Goal: Task Accomplishment & Management: Complete application form

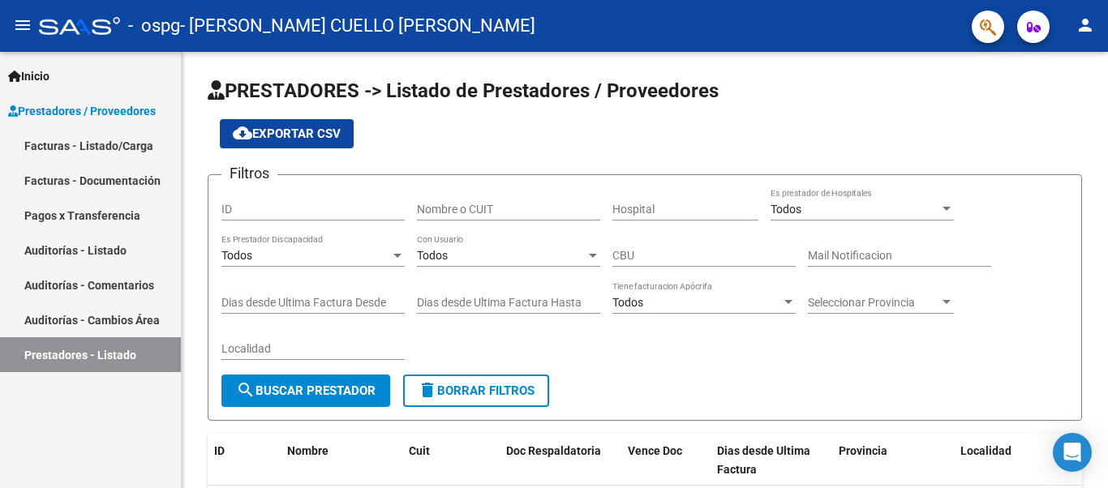
click at [48, 147] on link "Facturas - Listado/Carga" at bounding box center [90, 145] width 181 height 35
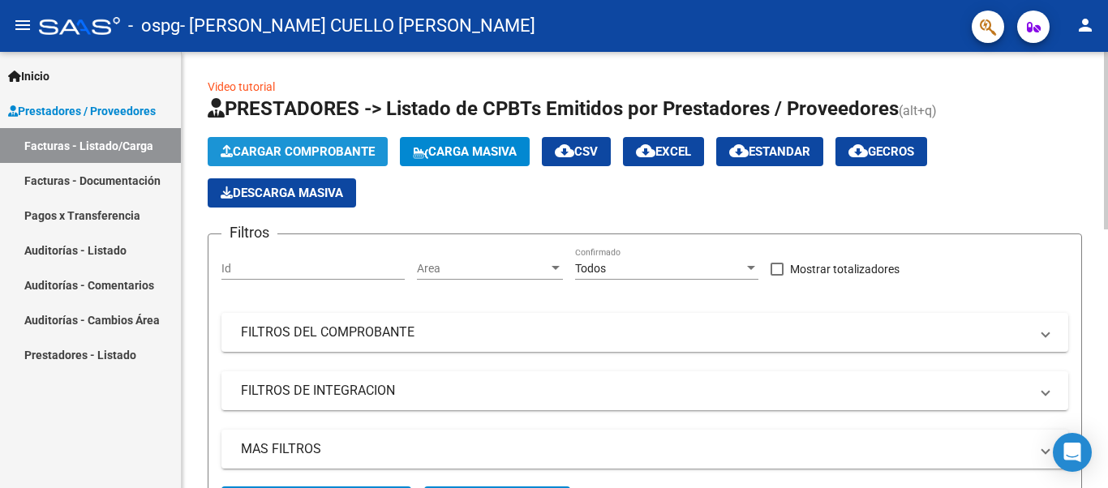
click at [296, 153] on span "Cargar Comprobante" at bounding box center [298, 151] width 154 height 15
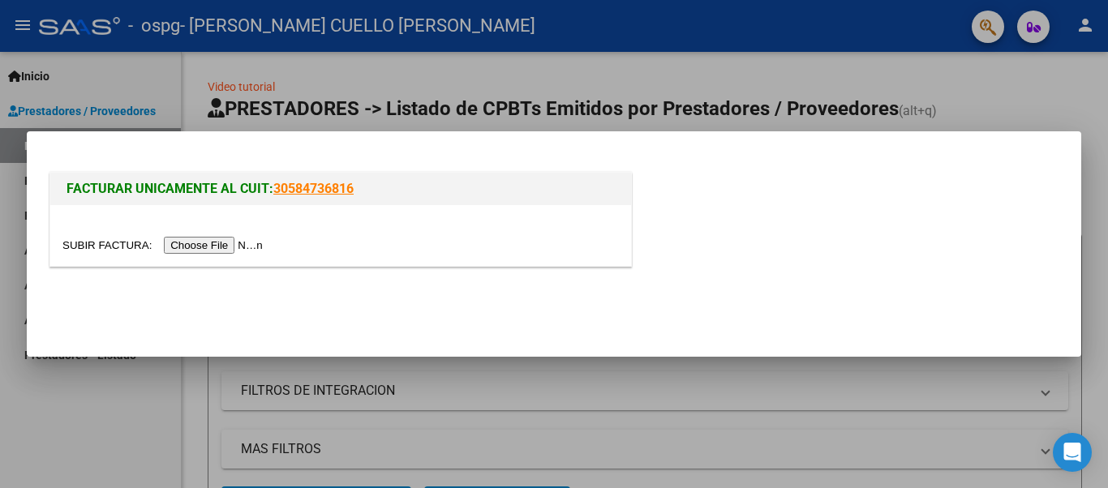
click at [220, 244] on input "file" at bounding box center [164, 245] width 205 height 17
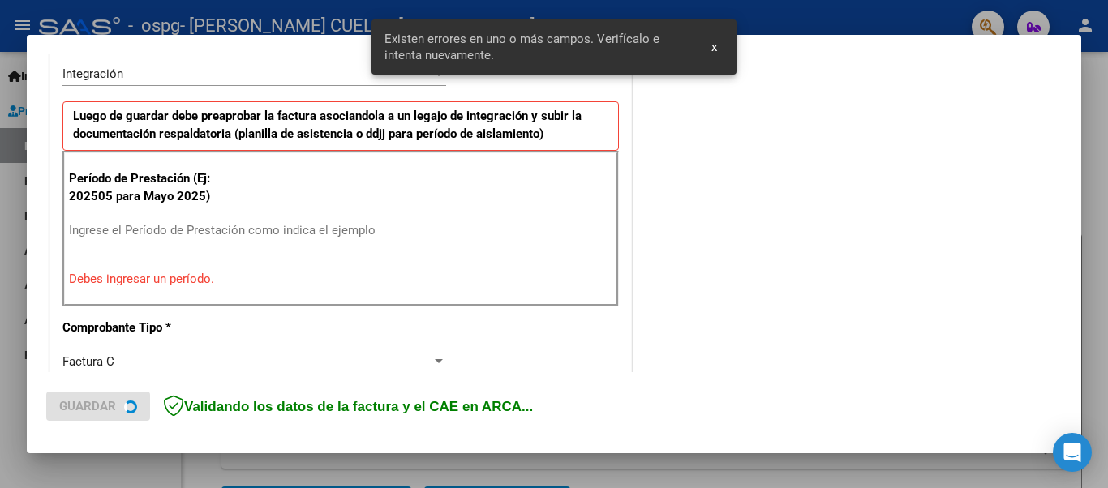
scroll to position [406, 0]
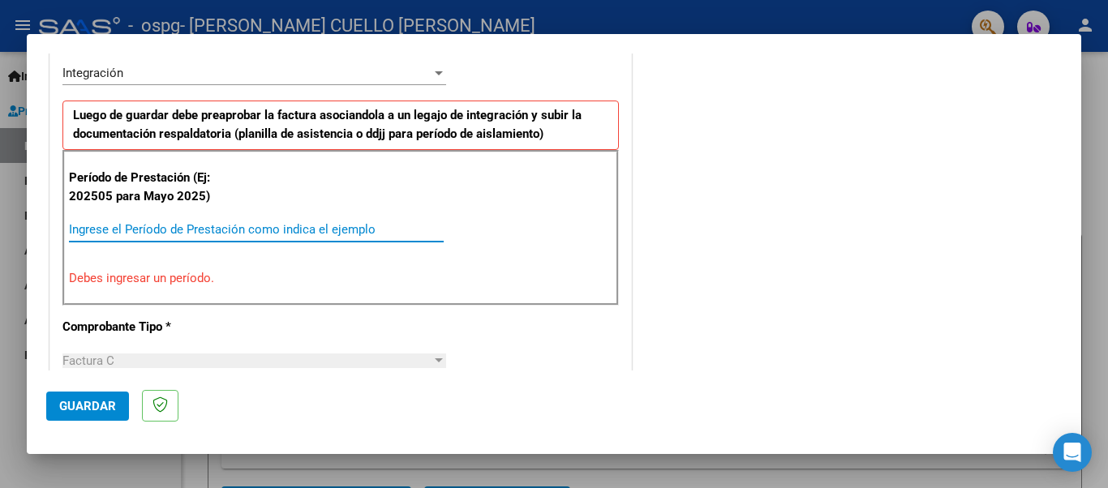
click at [109, 226] on input "Ingrese el Período de Prestación como indica el ejemplo" at bounding box center [256, 229] width 375 height 15
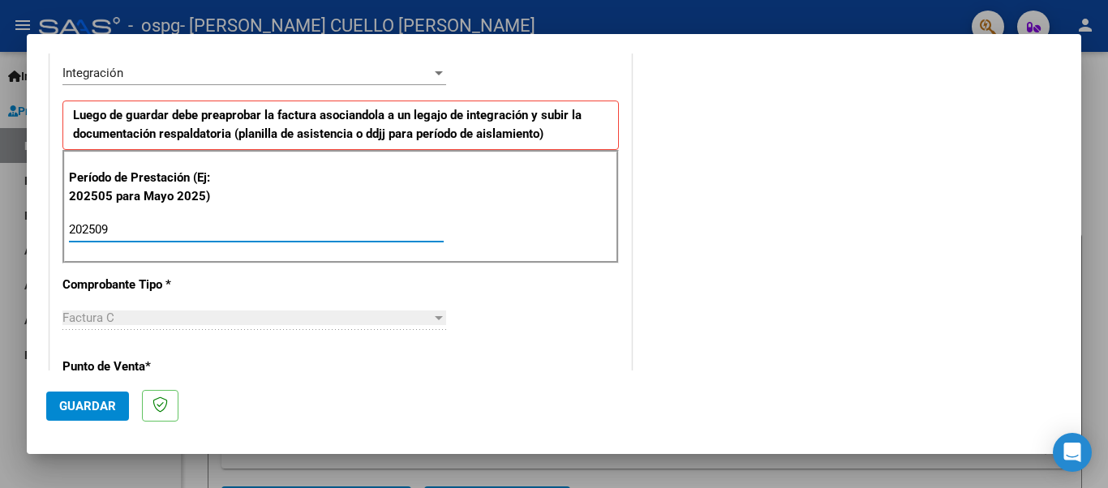
type input "202509"
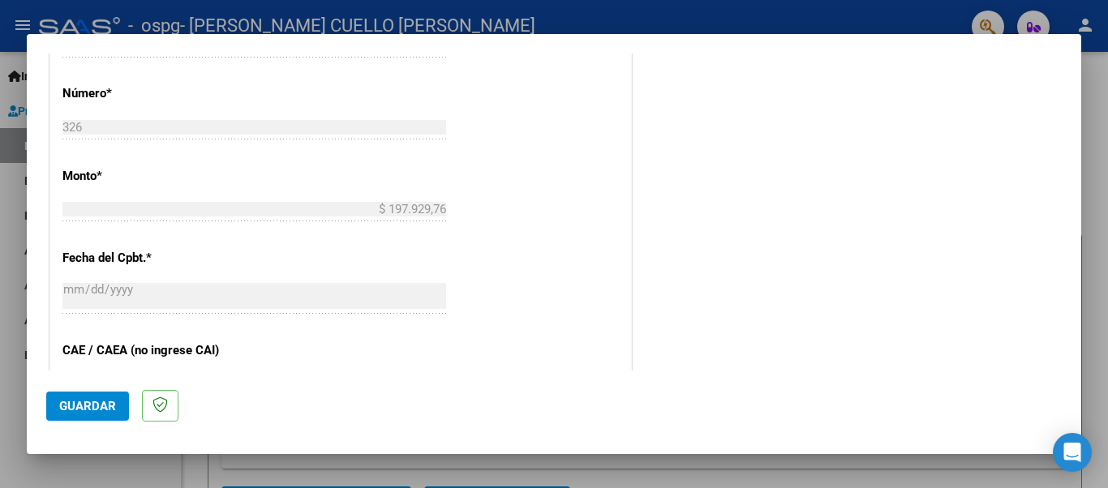
scroll to position [776, 0]
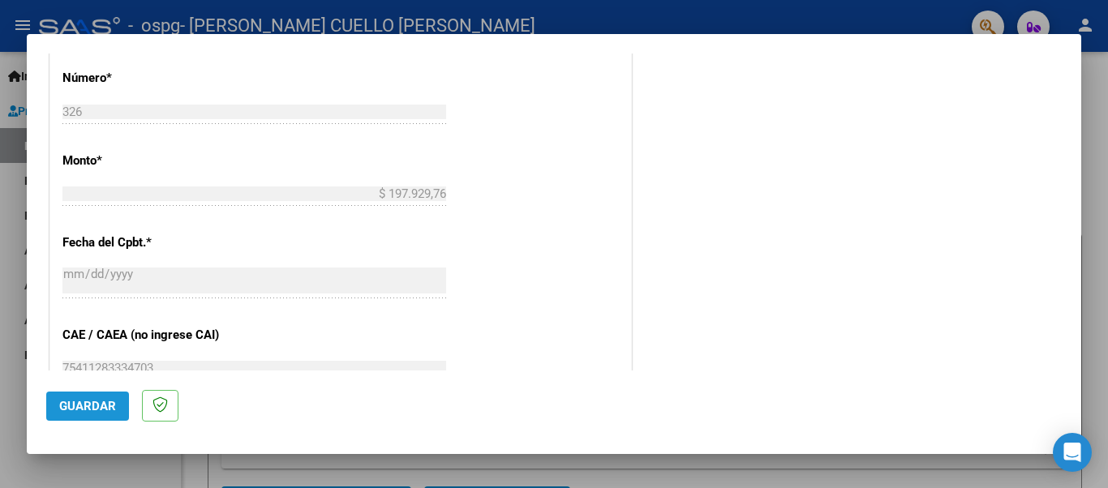
click at [92, 411] on span "Guardar" at bounding box center [87, 406] width 57 height 15
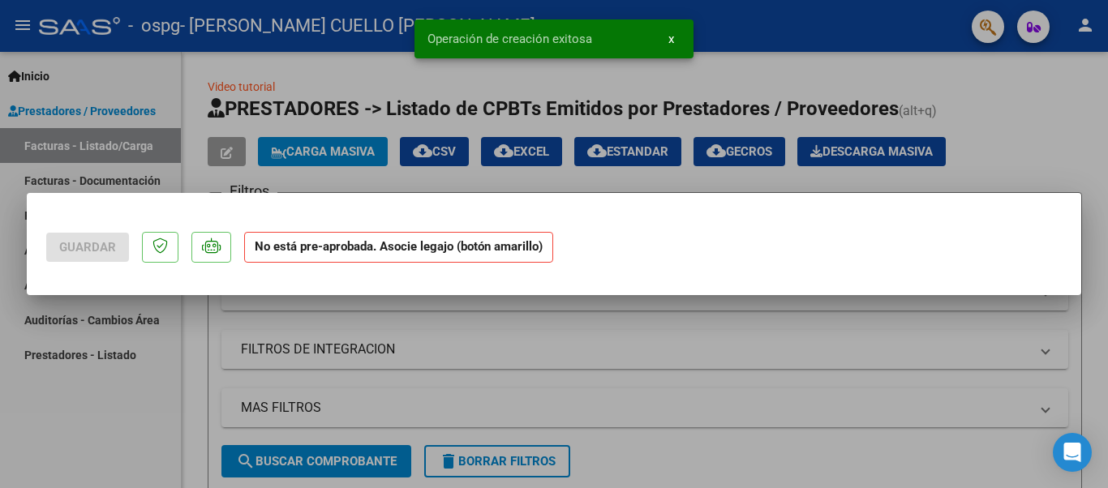
scroll to position [0, 0]
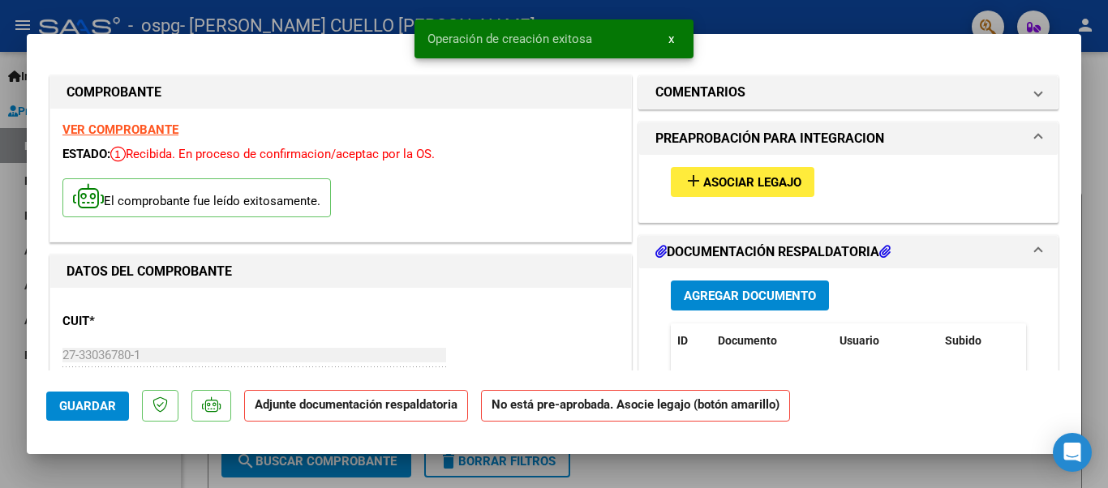
click at [758, 290] on span "Agregar Documento" at bounding box center [750, 296] width 132 height 15
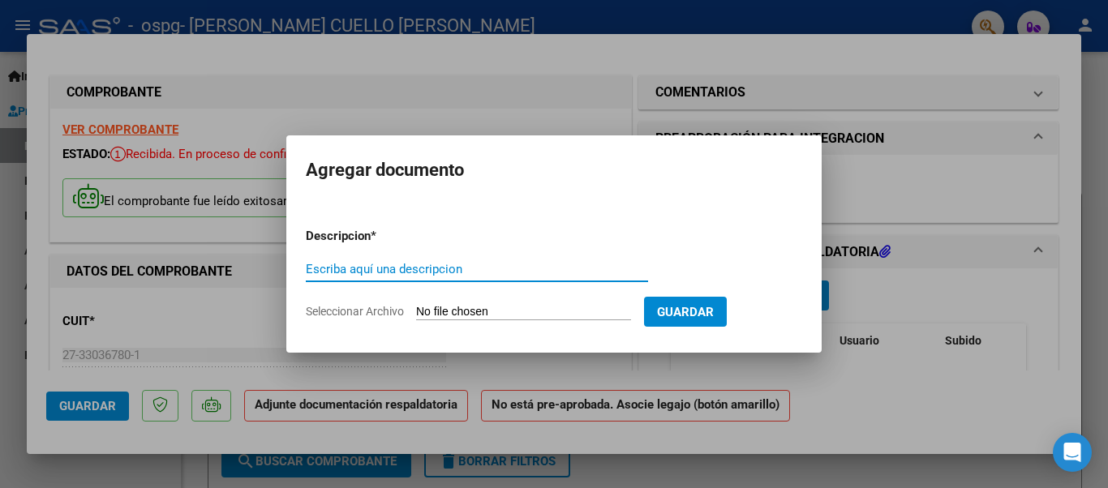
click at [482, 315] on input "Seleccionar Archivo" at bounding box center [523, 312] width 215 height 15
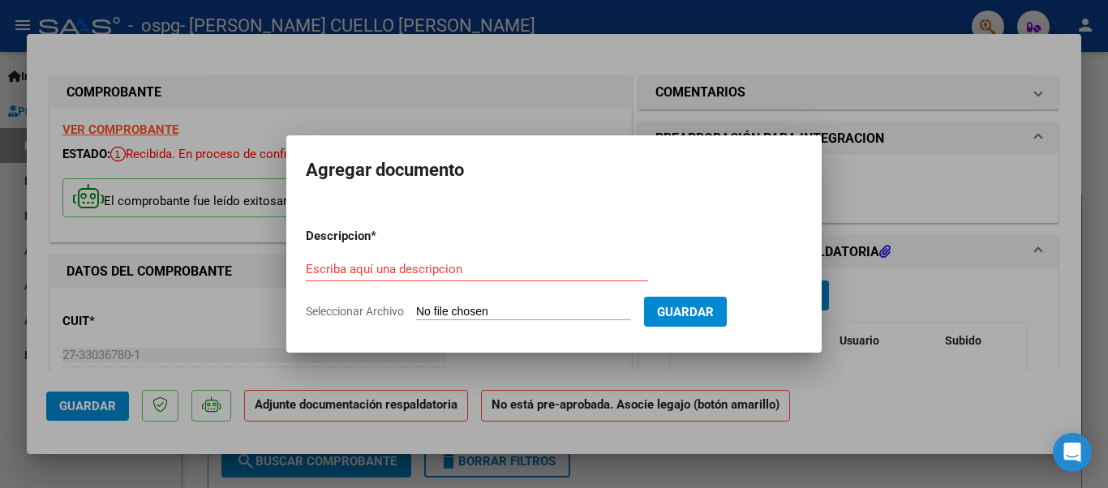
type input "C:\fakepath\AUTORIZACION 2025.pdf"
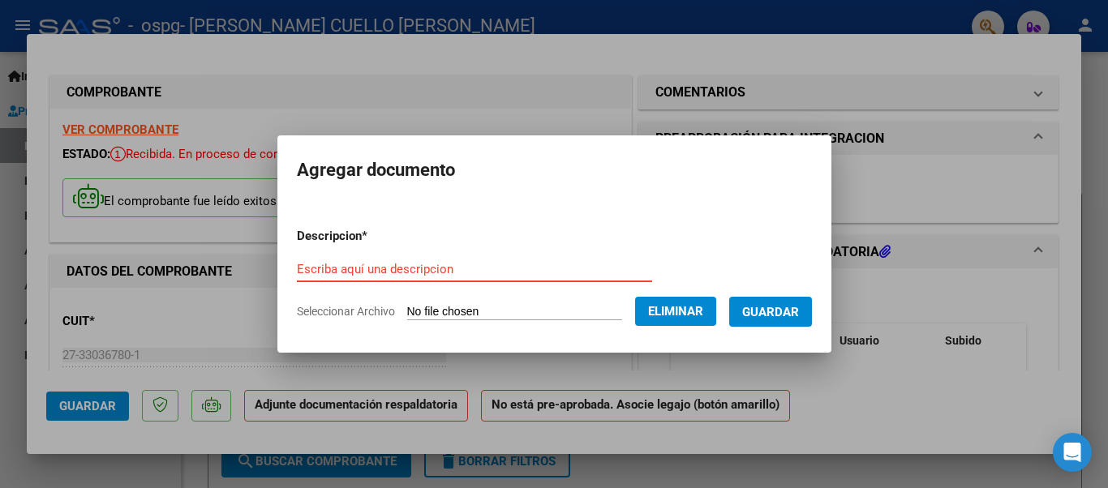
click at [511, 270] on input "Escriba aquí una descripcion" at bounding box center [474, 269] width 355 height 15
type input "AUTORIZACION 2025"
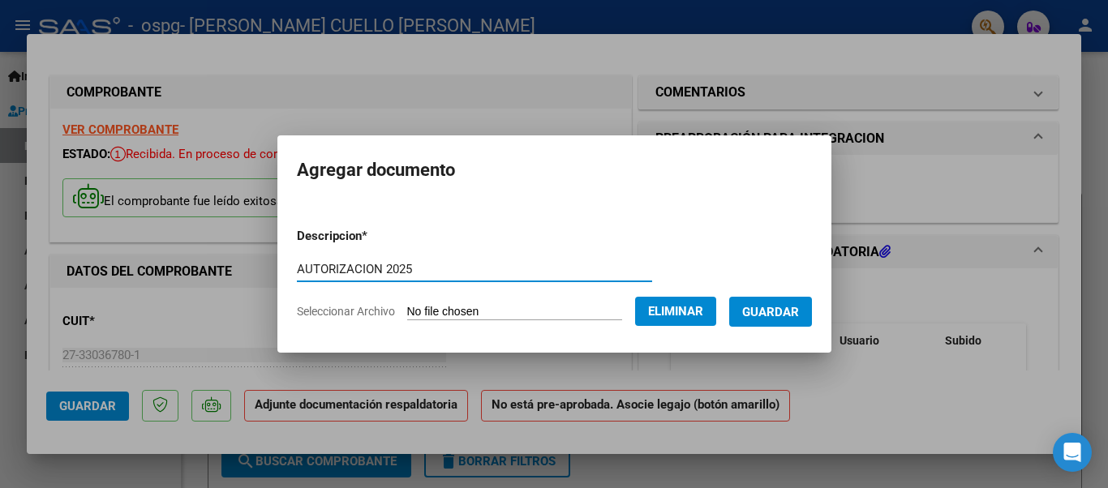
click at [754, 301] on button "Guardar" at bounding box center [770, 312] width 83 height 30
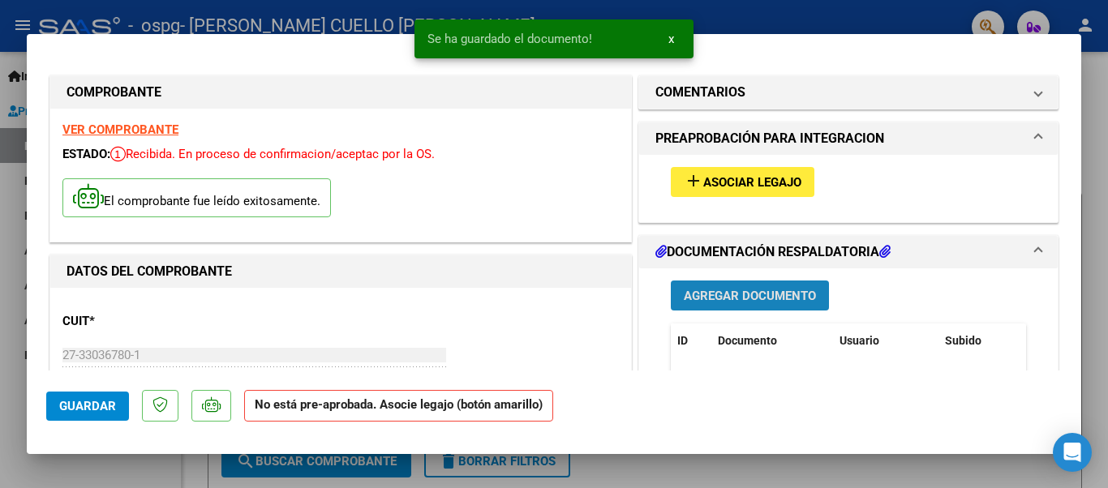
click at [699, 292] on span "Agregar Documento" at bounding box center [750, 296] width 132 height 15
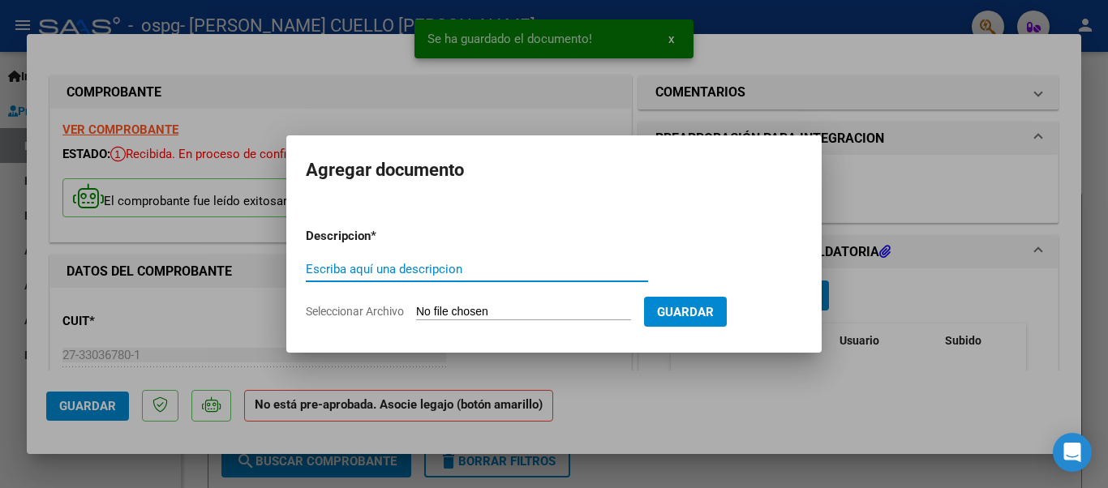
click at [546, 309] on input "Seleccionar Archivo" at bounding box center [523, 312] width 215 height 15
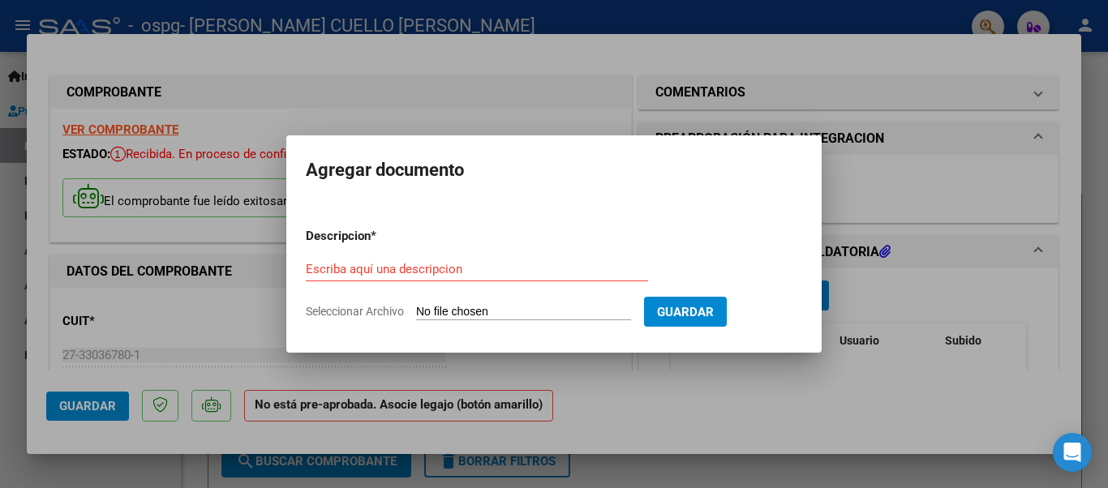
type input "C:\fakepath\INFORME 1ER SEMESTRE RAPRAYANGELY 2025.pdf"
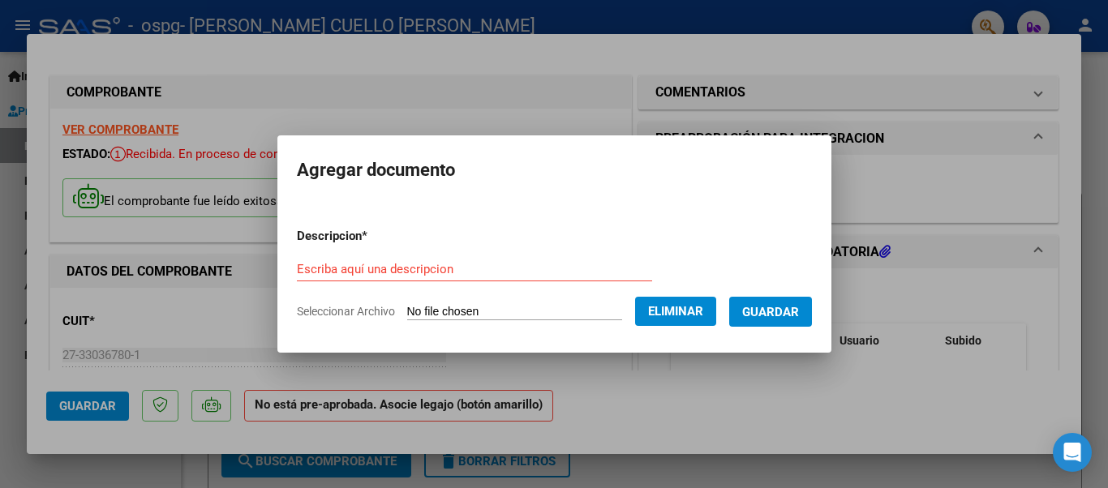
click at [455, 251] on form "Descripcion * Escriba aquí una descripcion Seleccionar Archivo Eliminar Guardar" at bounding box center [554, 274] width 515 height 118
click at [451, 275] on input "Escriba aquí una descripcion" at bounding box center [474, 269] width 355 height 15
type input "Informe 1ER Semestre [PERSON_NAME] 2025"
click at [443, 362] on div at bounding box center [554, 244] width 1108 height 488
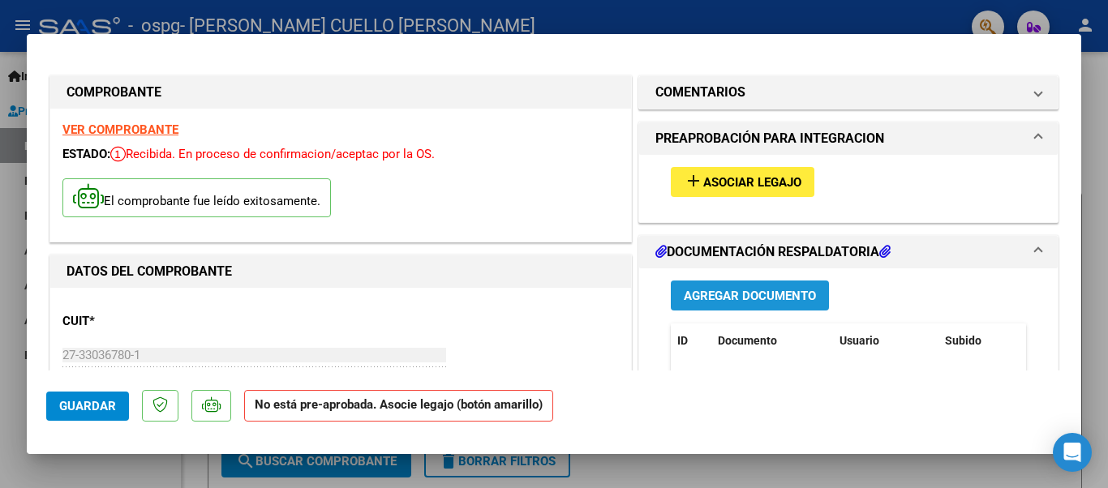
click at [771, 292] on span "Agregar Documento" at bounding box center [750, 296] width 132 height 15
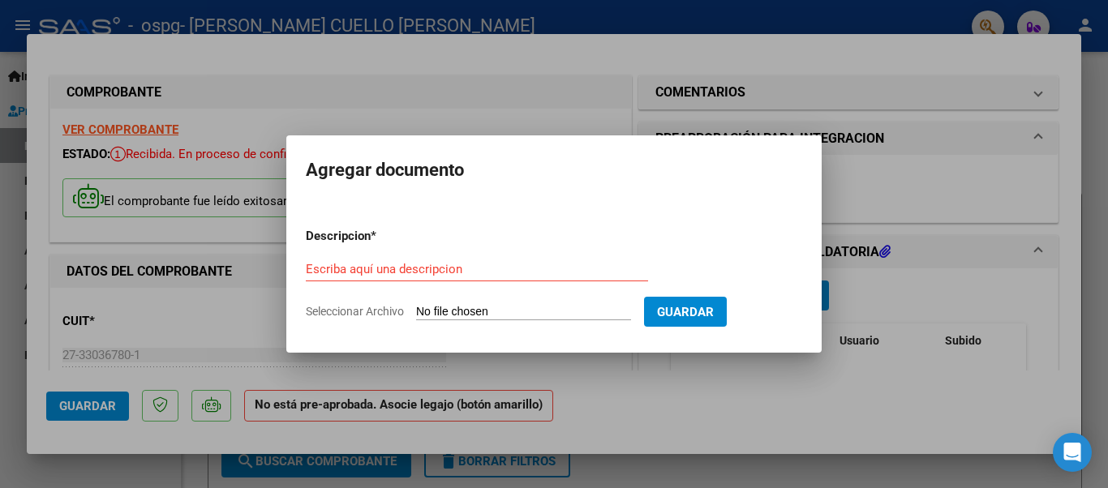
click at [509, 310] on input "Seleccionar Archivo" at bounding box center [523, 312] width 215 height 15
type input "C:\fakepath\Planilla asistencia [PERSON_NAME] [DATE].pdf"
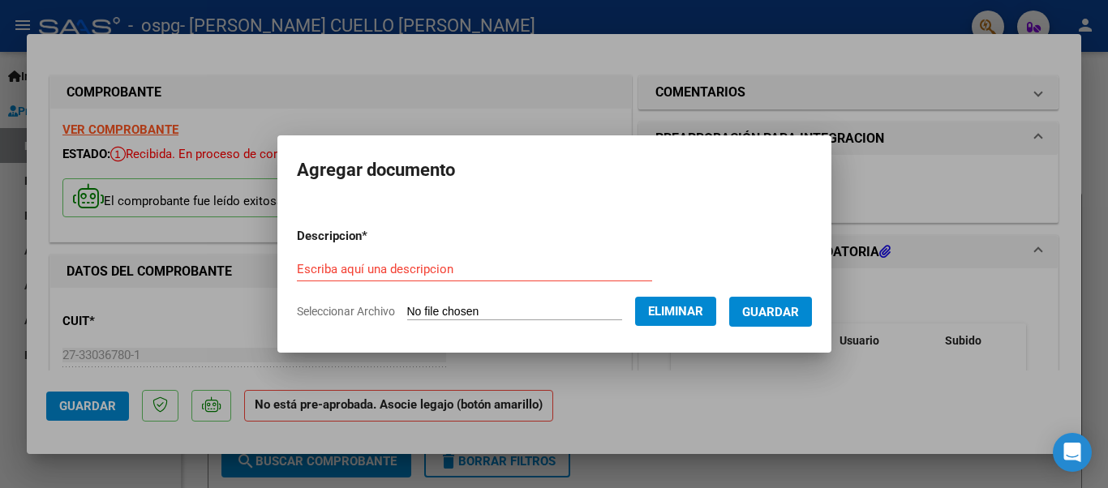
click at [409, 265] on input "Escriba aquí una descripcion" at bounding box center [474, 269] width 355 height 15
type input "planilla asistencia"
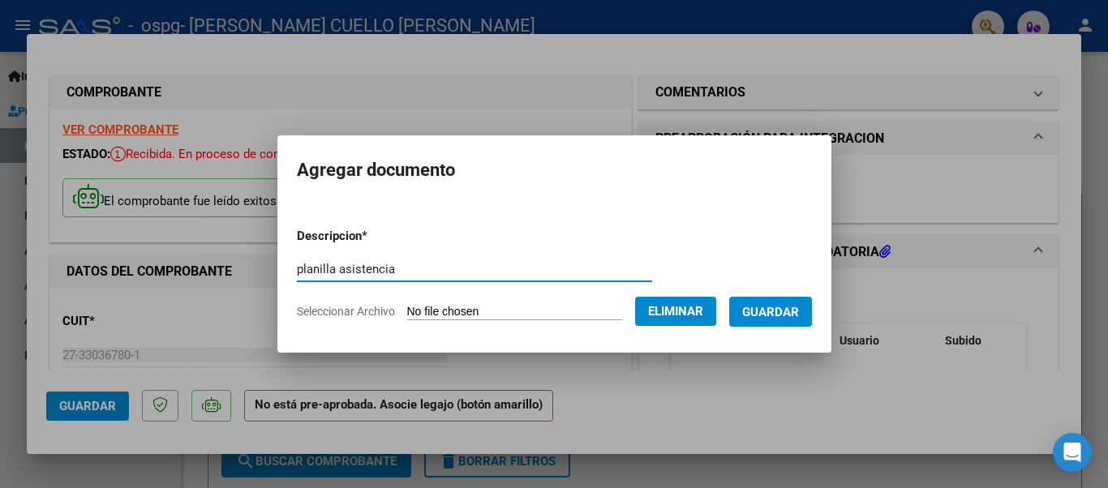
click at [753, 314] on span "Guardar" at bounding box center [770, 312] width 57 height 15
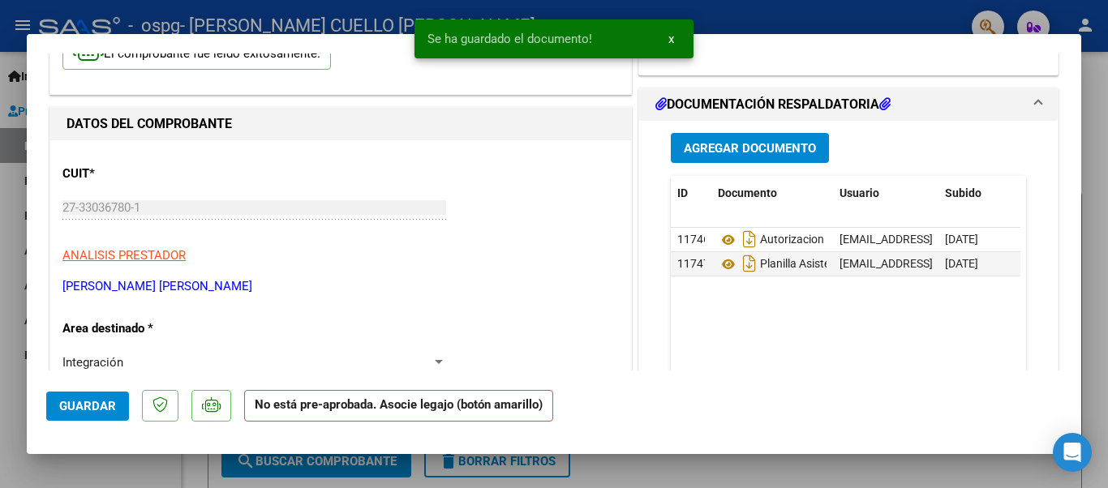
scroll to position [155, 0]
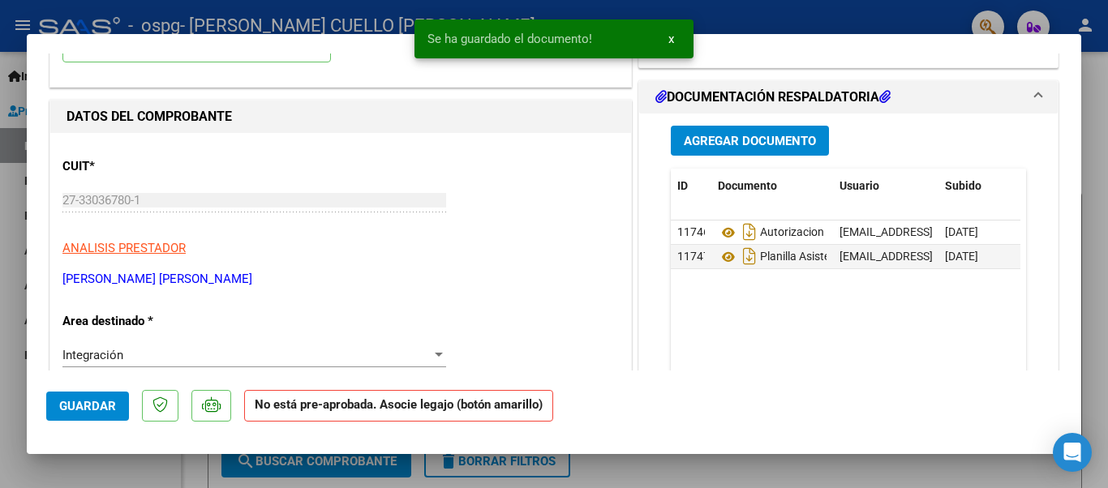
click at [765, 140] on span "Agregar Documento" at bounding box center [750, 141] width 132 height 15
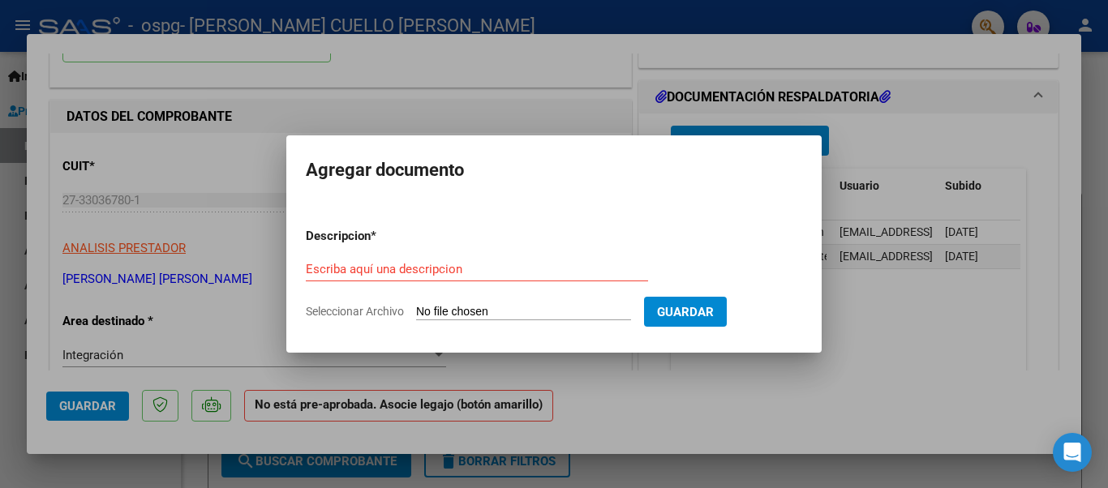
click at [436, 317] on input "Seleccionar Archivo" at bounding box center [523, 312] width 215 height 15
type input "C:\fakepath\INFORME 1ER SEMESTRE RAPRAYANGELY 2025.pdf"
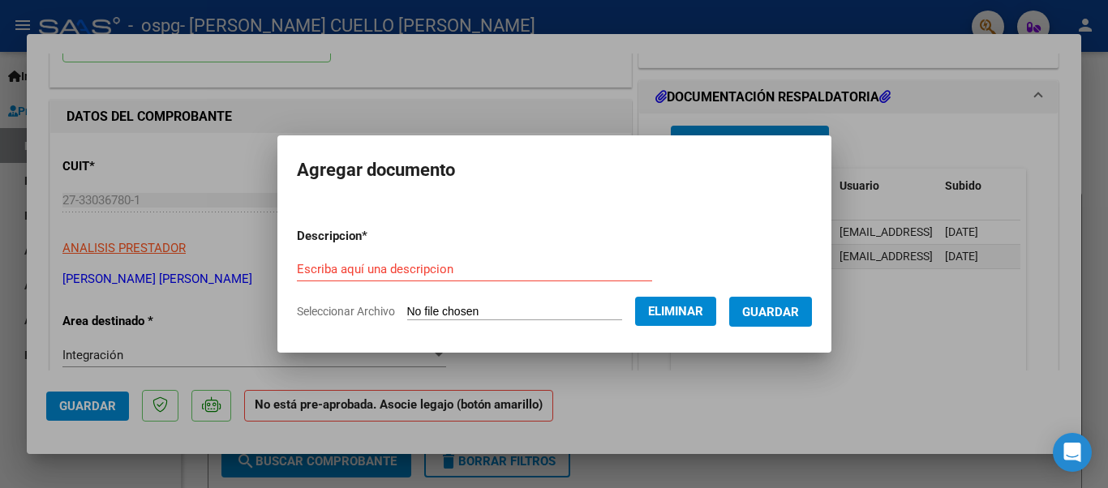
click at [410, 268] on input "Escriba aquí una descripcion" at bounding box center [474, 269] width 355 height 15
click at [664, 174] on h2 "Agregar documento" at bounding box center [554, 170] width 515 height 31
drag, startPoint x: 664, startPoint y: 174, endPoint x: 587, endPoint y: 177, distance: 76.3
click at [587, 177] on h2 "Agregar documento" at bounding box center [554, 170] width 515 height 31
drag, startPoint x: 587, startPoint y: 177, endPoint x: 554, endPoint y: 192, distance: 36.7
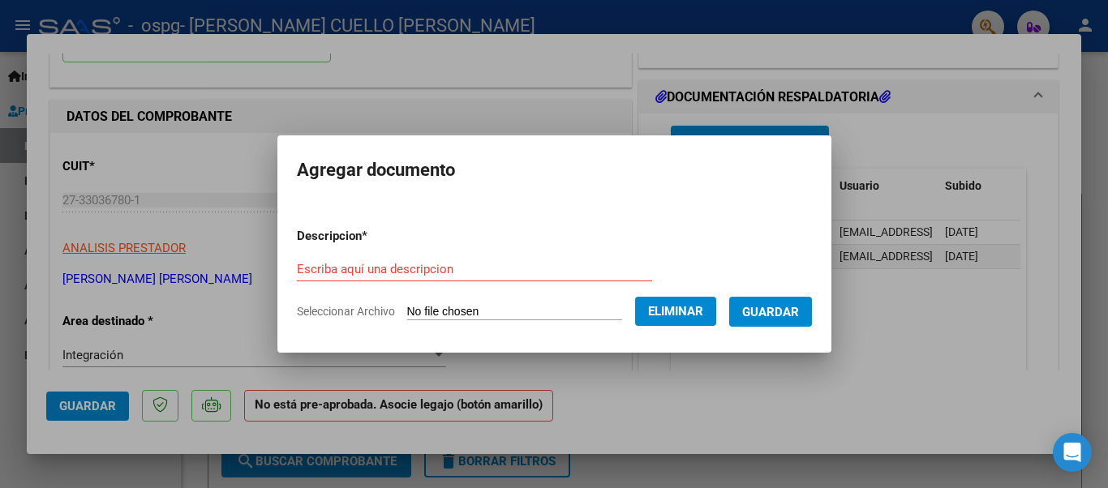
click at [554, 192] on mat-dialog-container "Agregar documento Descripcion * Escriba aquí una descripcion Seleccionar Archiv…" at bounding box center [554, 243] width 554 height 217
click at [703, 311] on span "Eliminar" at bounding box center [675, 311] width 55 height 15
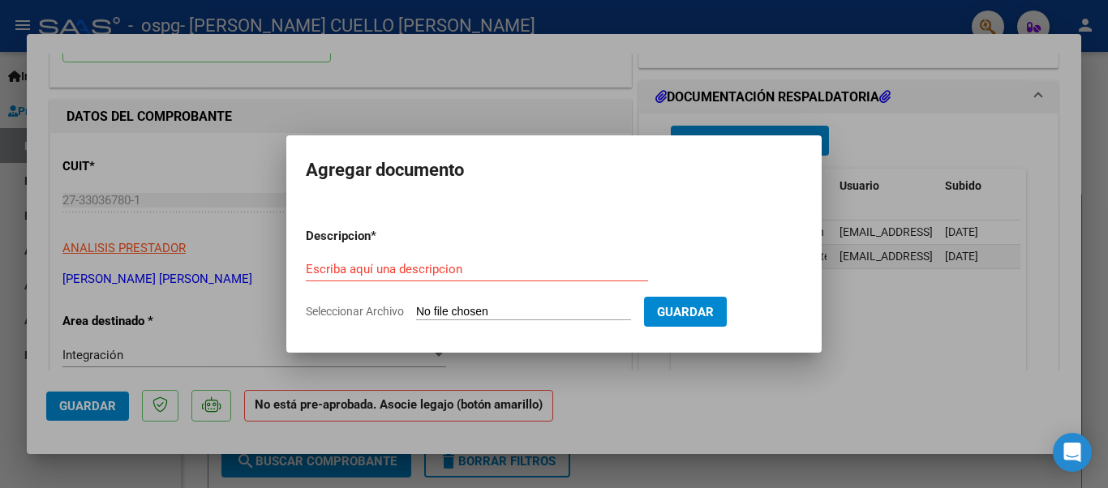
click at [704, 311] on span "Guardar" at bounding box center [685, 312] width 57 height 15
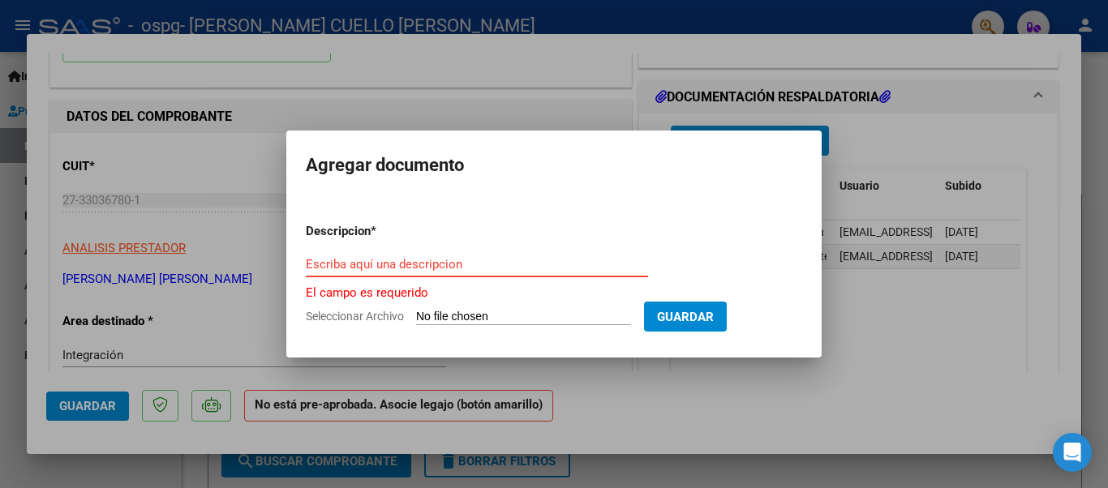
click at [406, 271] on input "Escriba aquí una descripcion" at bounding box center [477, 264] width 342 height 15
click at [700, 322] on span "Guardar" at bounding box center [685, 317] width 57 height 15
click at [896, 332] on div at bounding box center [554, 244] width 1108 height 488
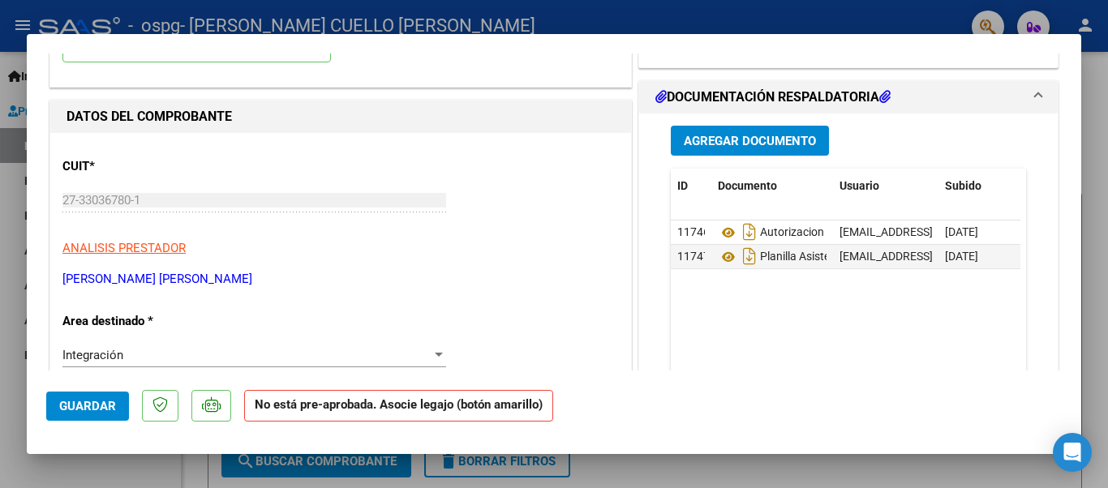
click at [748, 144] on span "Agregar Documento" at bounding box center [750, 141] width 132 height 15
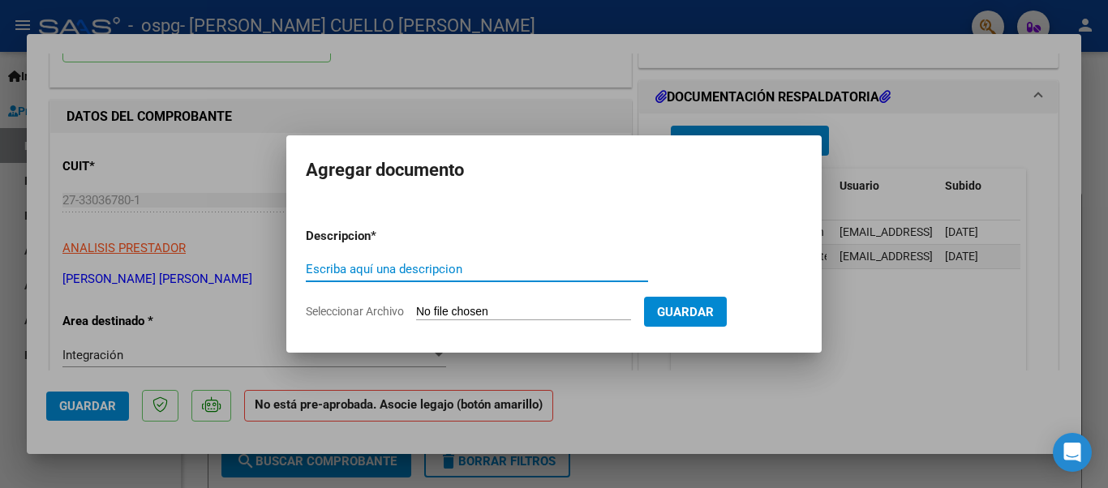
click at [475, 308] on input "Seleccionar Archivo" at bounding box center [523, 312] width 215 height 15
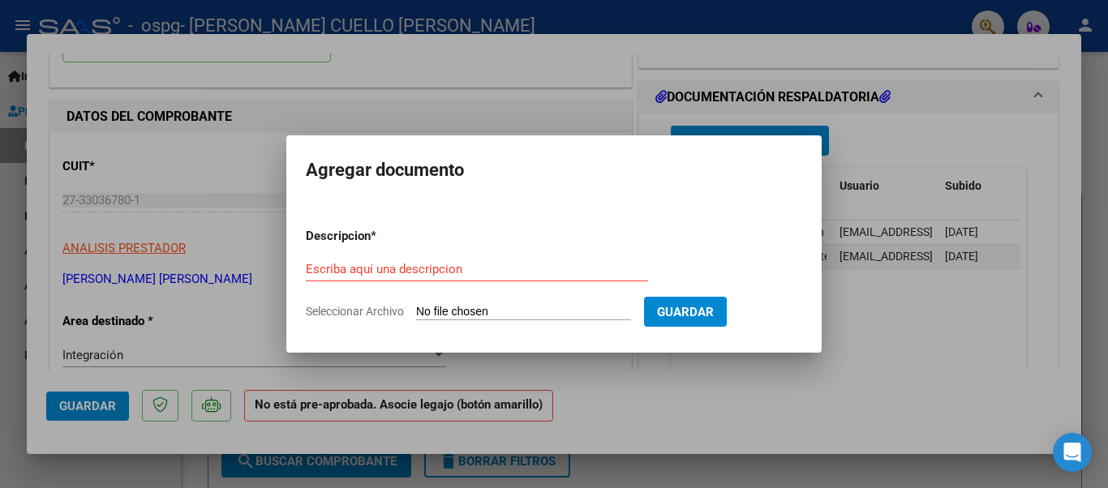
type input "C:\fakepath\INFORME 1ER SEMESTRE RAPRAYANGELY 2025.pdf"
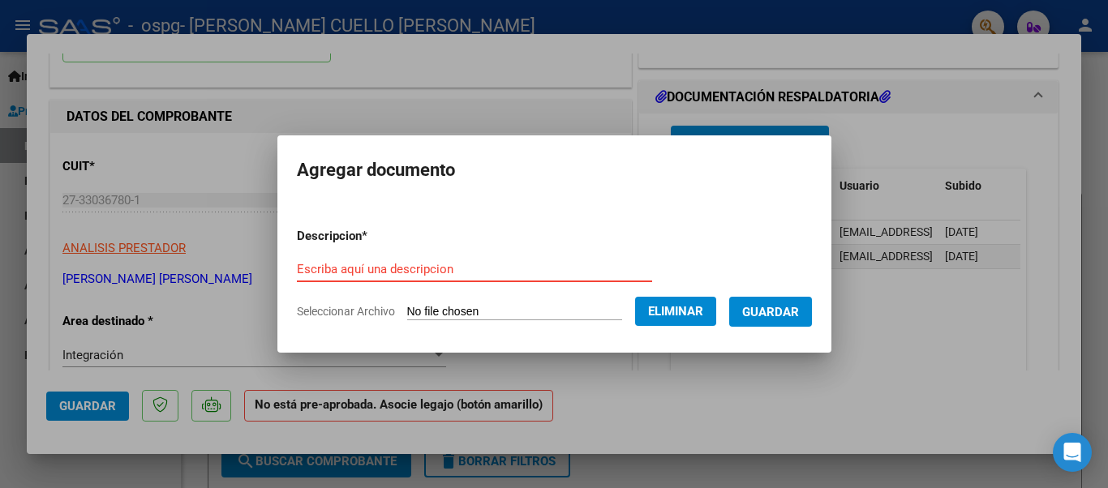
click at [364, 262] on input "Escriba aquí una descripcion" at bounding box center [474, 269] width 355 height 15
type input "informe 1er semestre 2025"
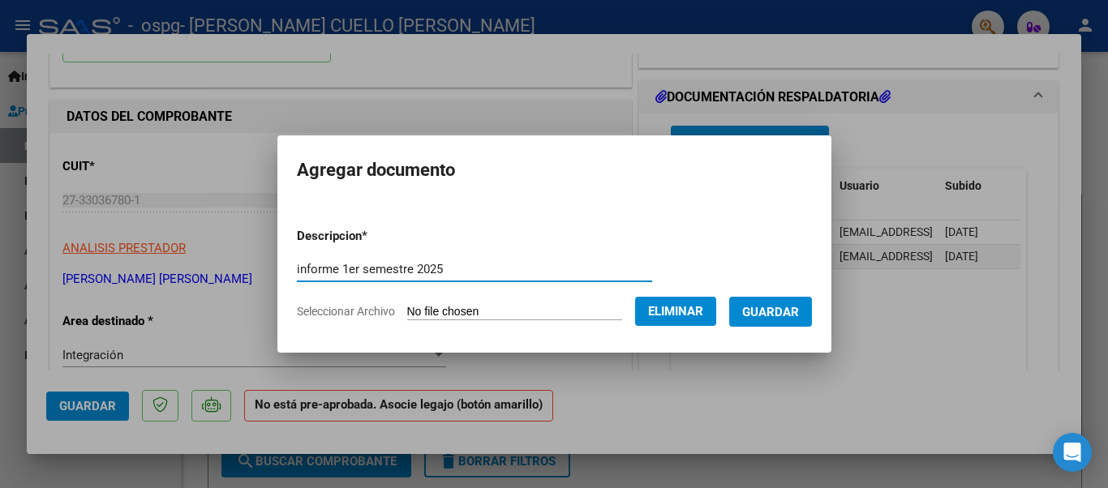
click at [772, 313] on span "Guardar" at bounding box center [770, 312] width 57 height 15
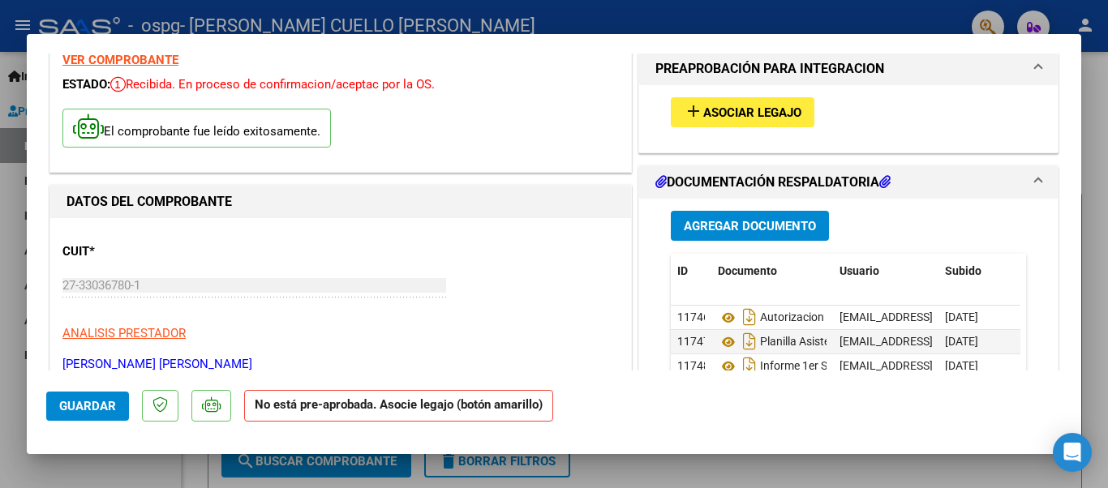
scroll to position [0, 0]
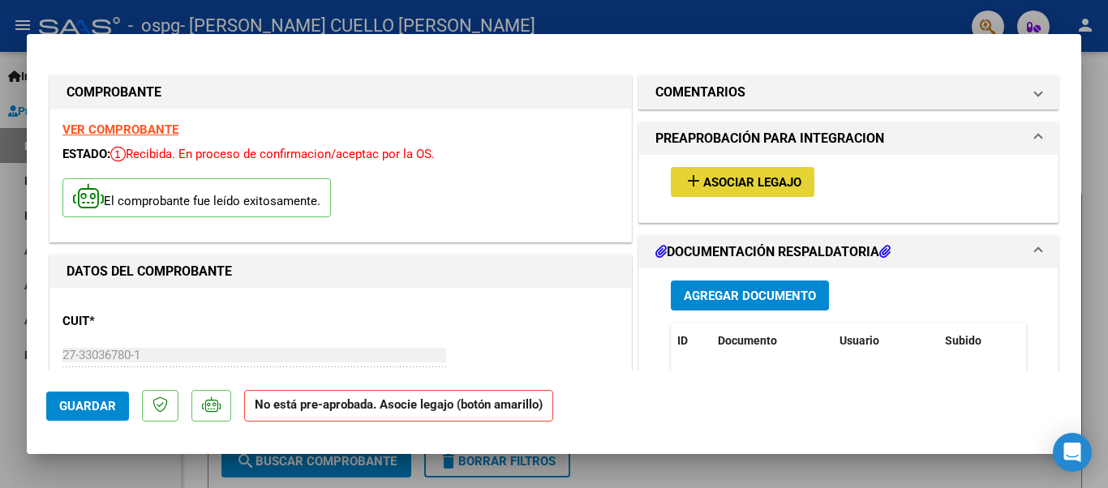
click at [751, 187] on span "Asociar Legajo" at bounding box center [752, 182] width 98 height 15
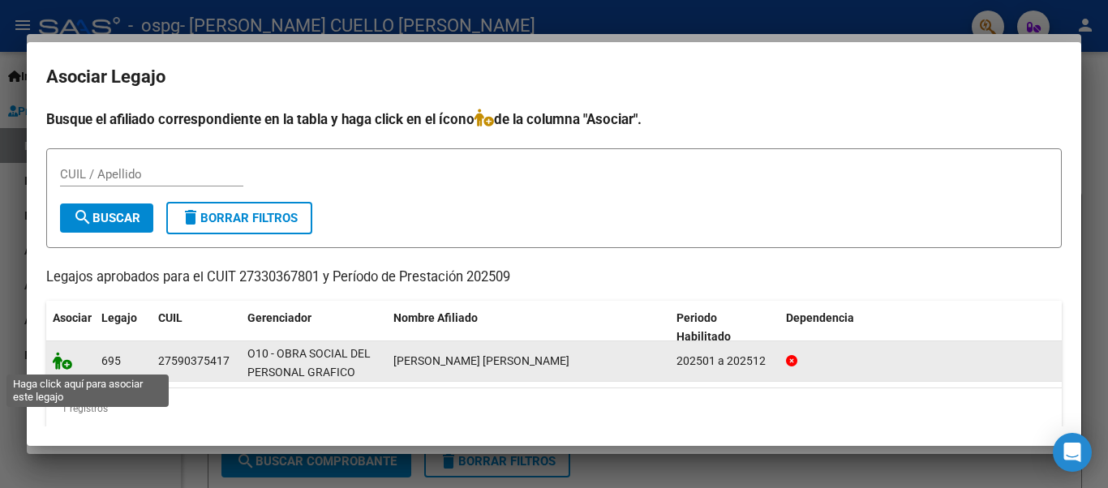
click at [67, 363] on icon at bounding box center [62, 361] width 19 height 18
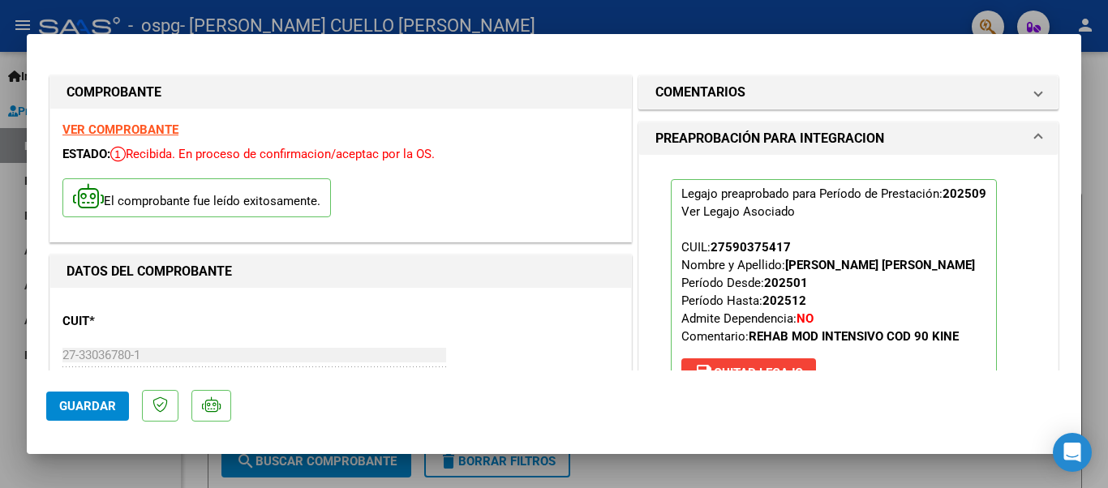
click at [94, 405] on span "Guardar" at bounding box center [87, 406] width 57 height 15
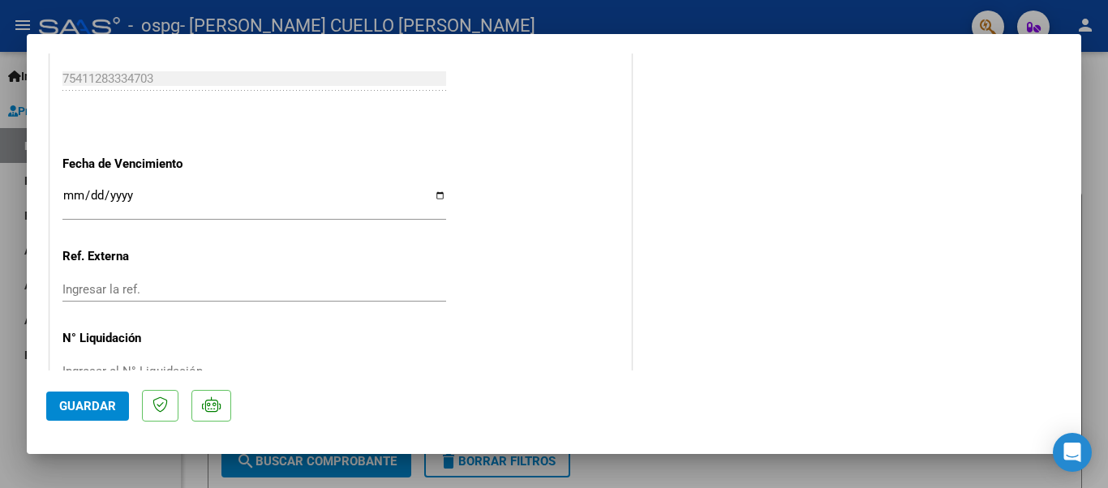
scroll to position [1115, 0]
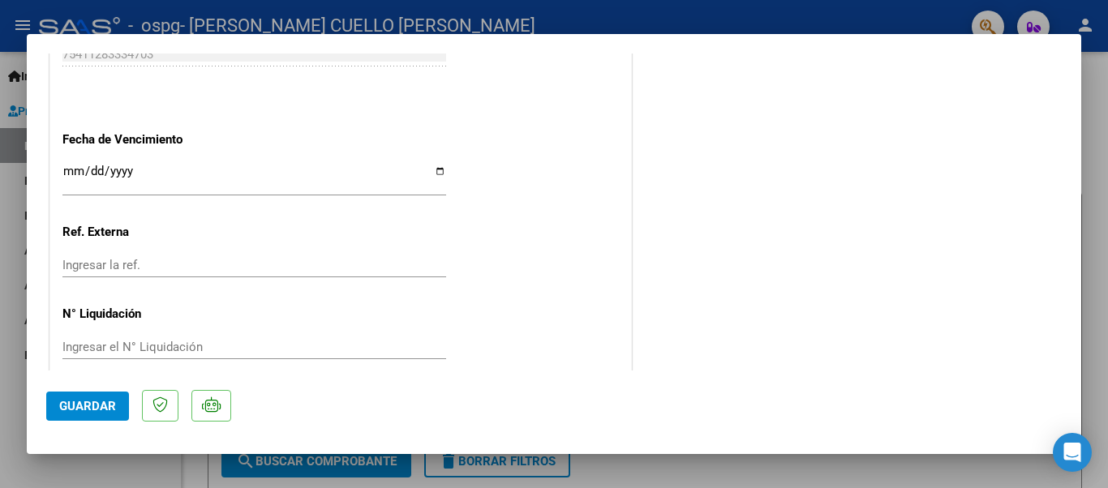
click at [733, 484] on div at bounding box center [554, 244] width 1108 height 488
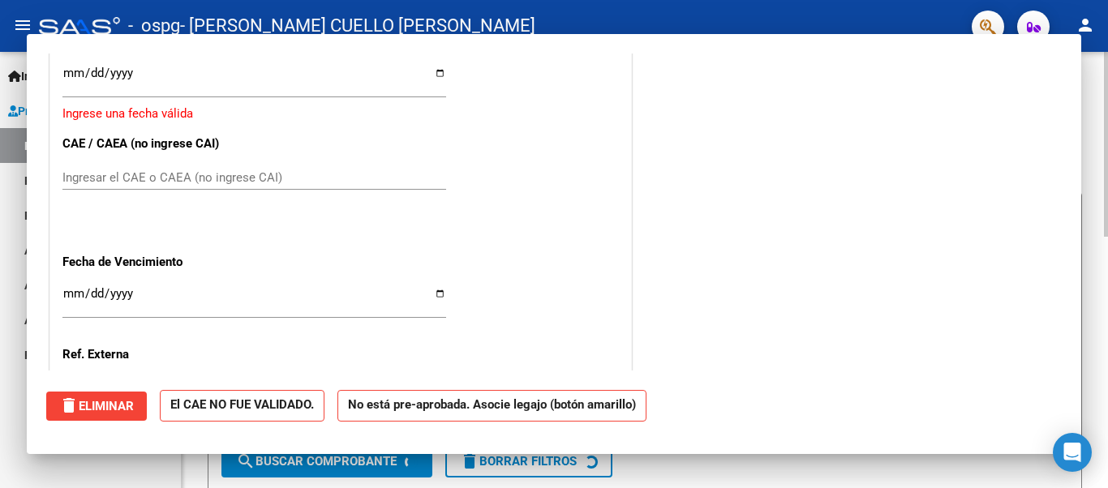
scroll to position [0, 0]
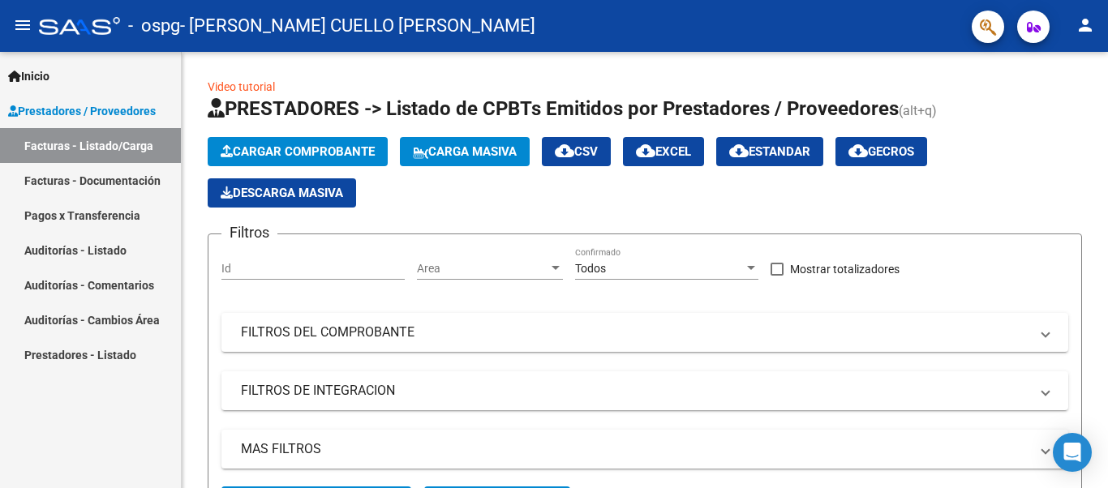
click at [65, 180] on link "Facturas - Documentación" at bounding box center [90, 180] width 181 height 35
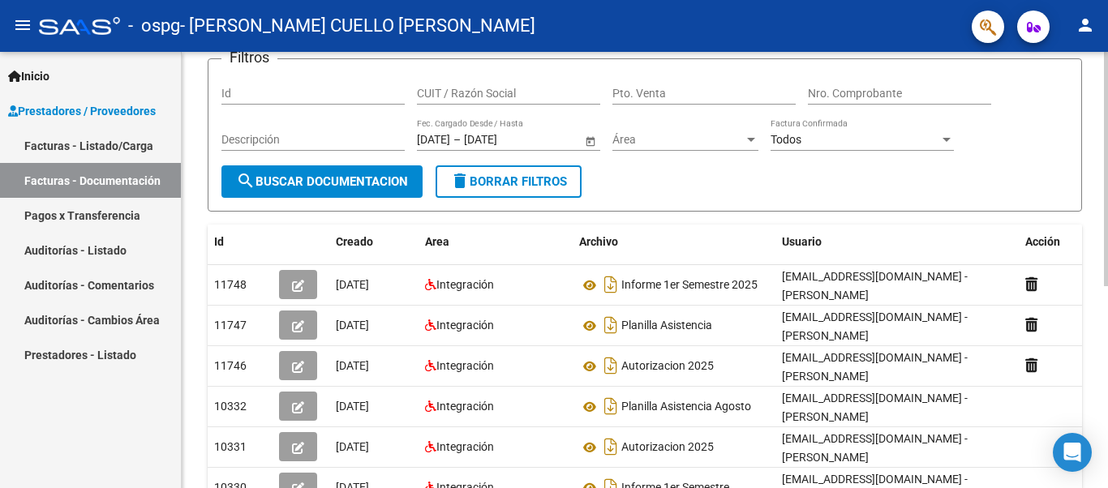
scroll to position [11, 0]
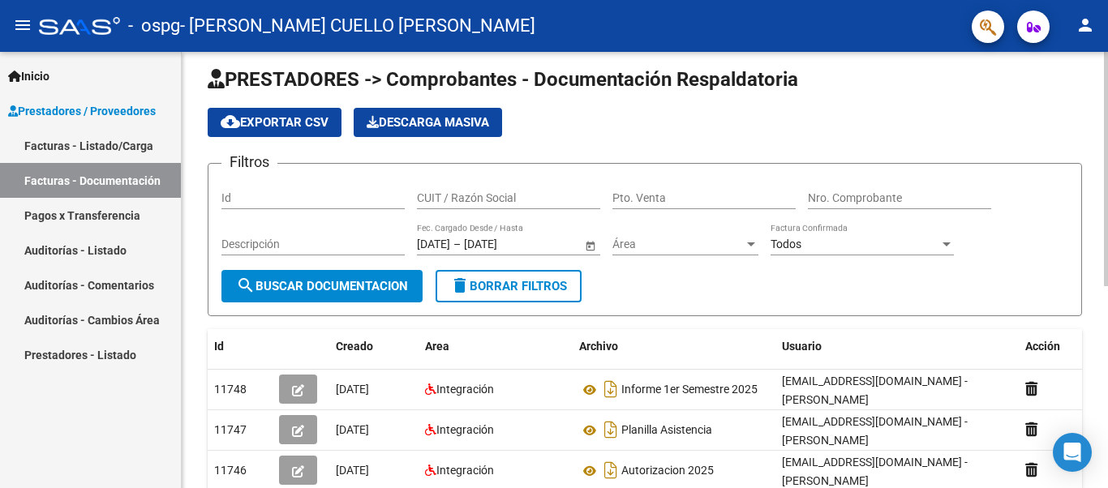
click at [1108, 33] on div "menu - ospg - [PERSON_NAME] CUELLO [PERSON_NAME] person Inicio Instructivos Con…" at bounding box center [554, 244] width 1108 height 488
